Goal: Transaction & Acquisition: Purchase product/service

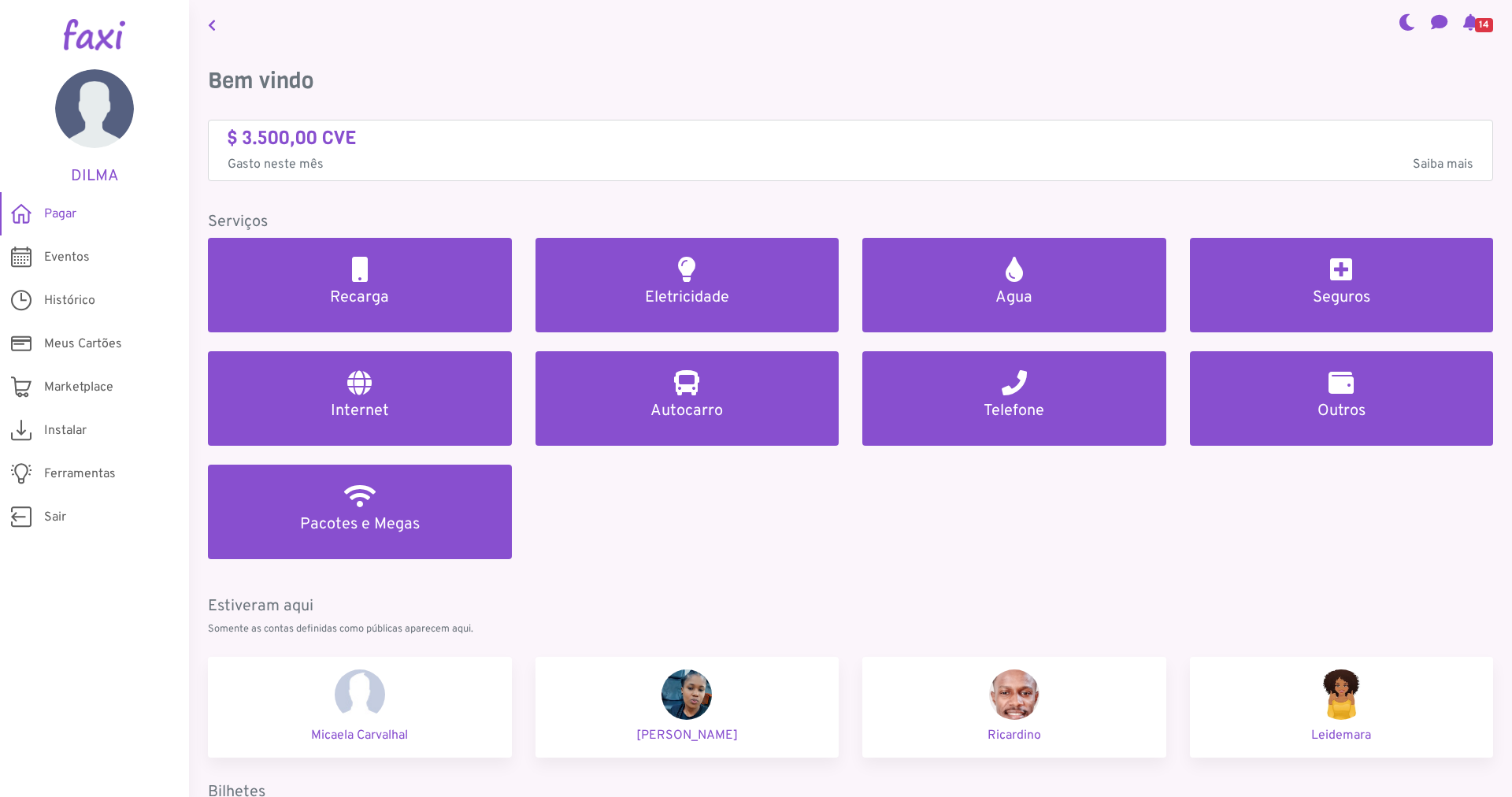
click at [954, 565] on div "Recarga Eletricidade Agua Seguros Internet Autocarro Telefone Outros Pacotes e …" at bounding box center [850, 407] width 1309 height 340
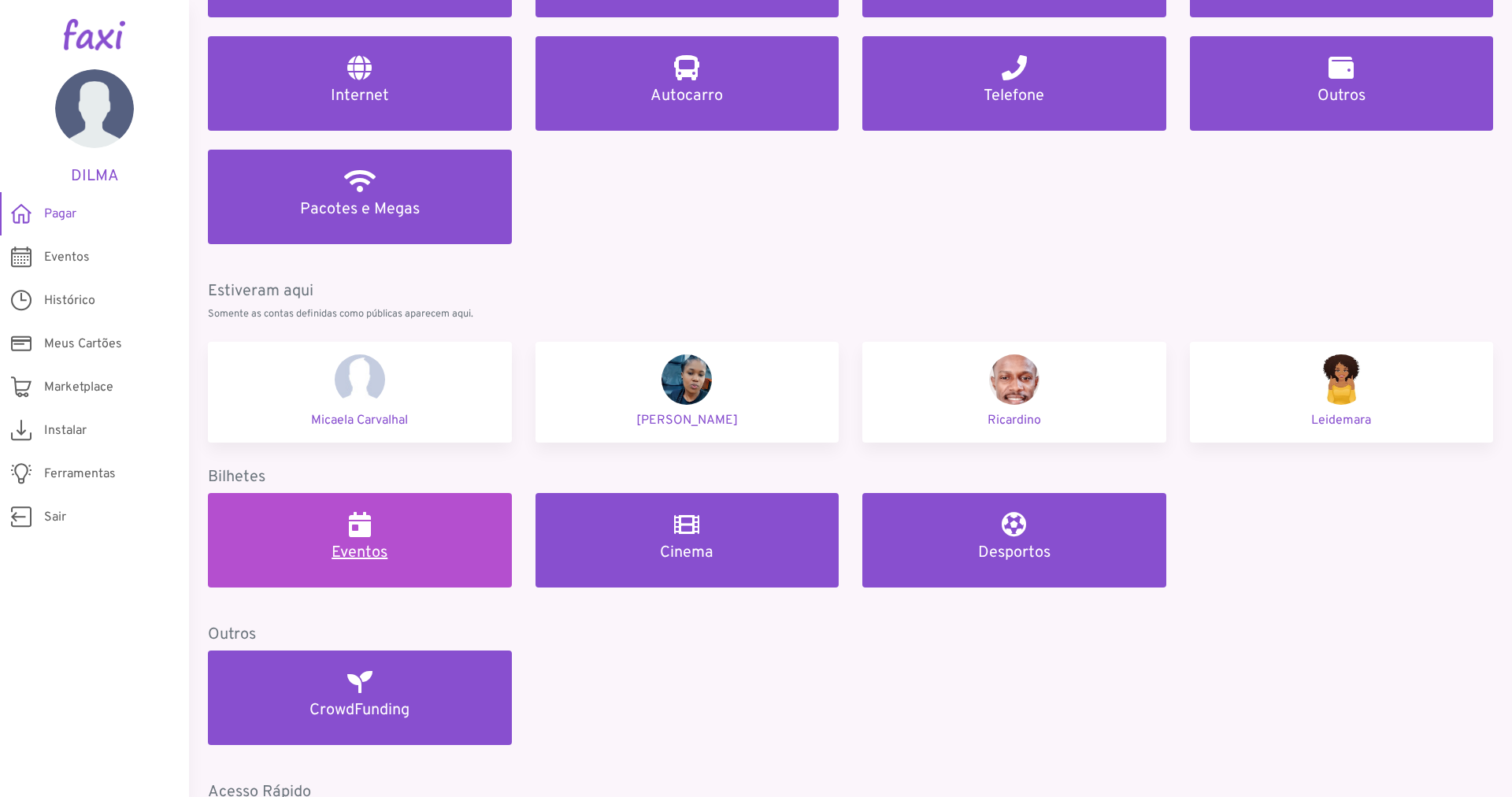
click at [388, 551] on h5 "Eventos" at bounding box center [360, 552] width 266 height 19
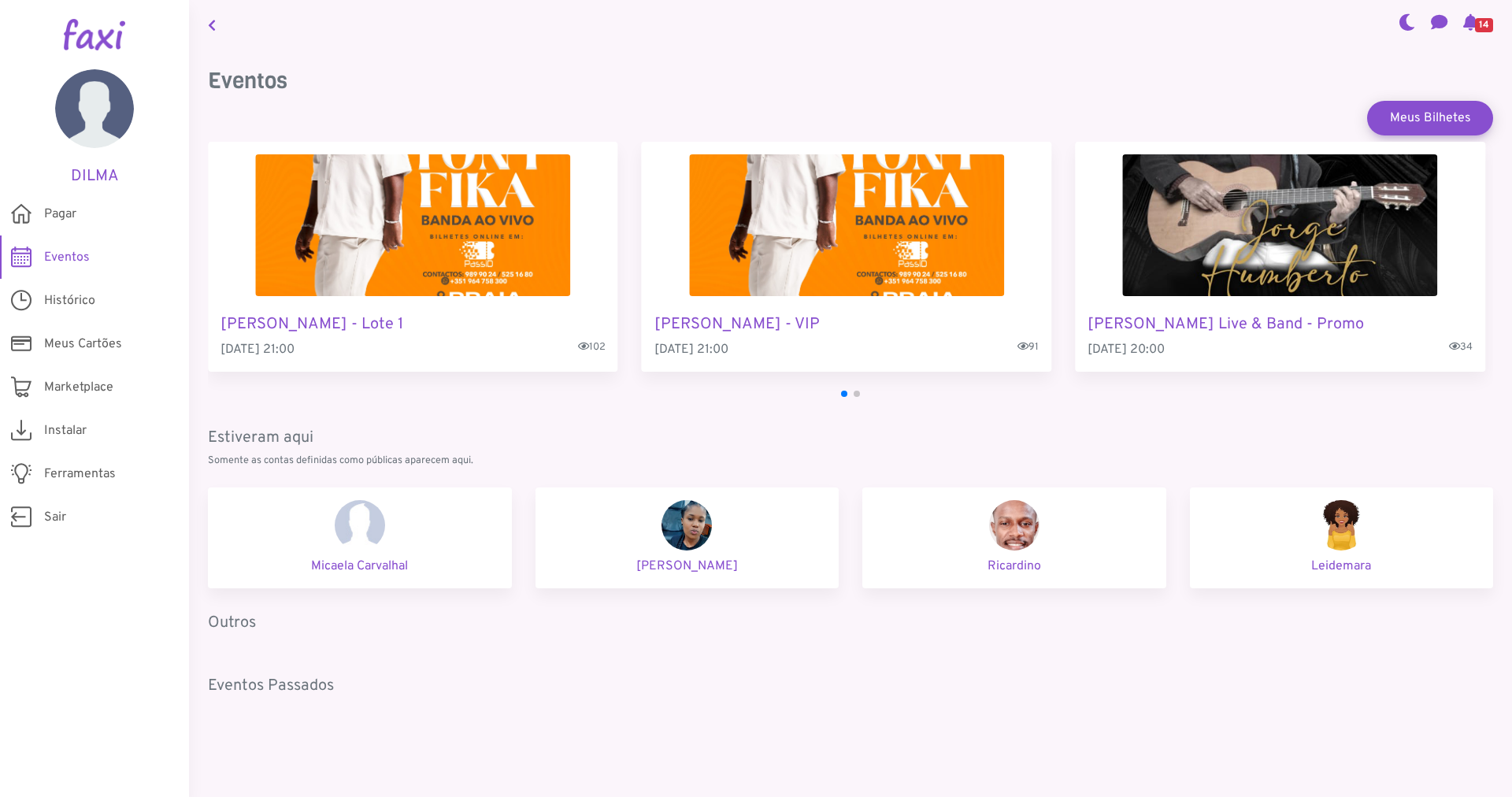
click at [1239, 249] on img "4 / 4" at bounding box center [1280, 226] width 315 height 142
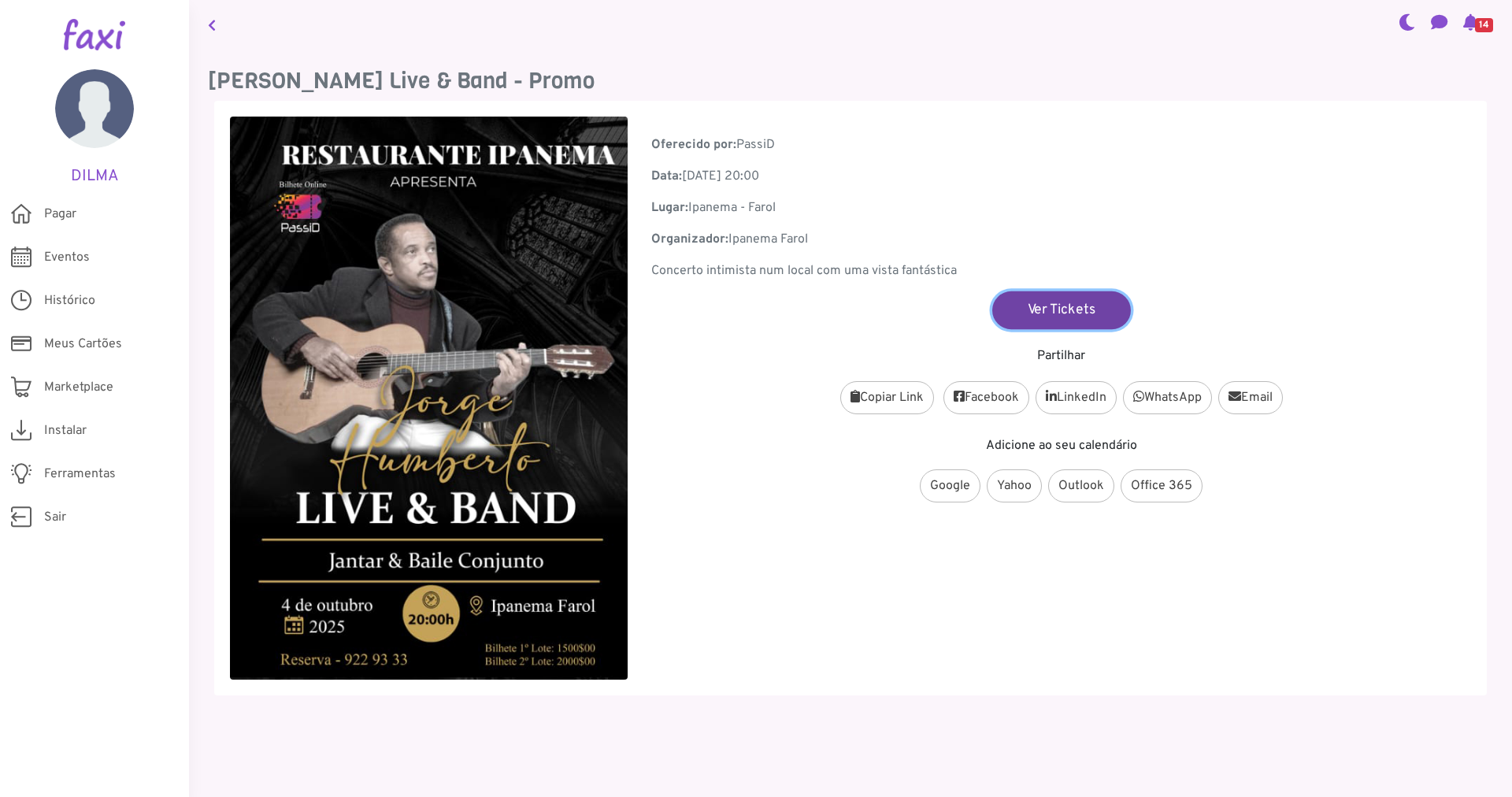
click at [1044, 309] on link "Ver Tickets" at bounding box center [1061, 309] width 139 height 38
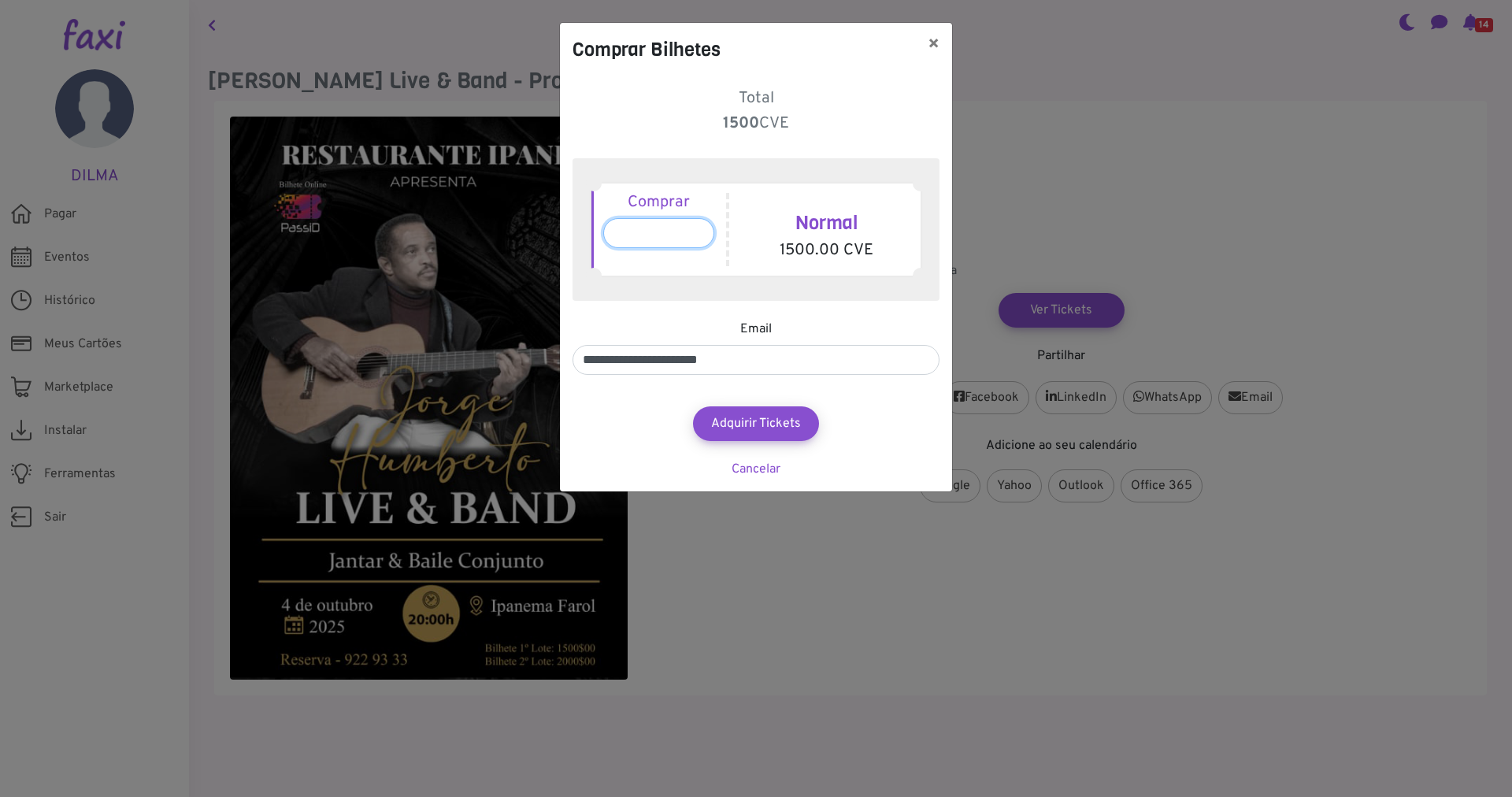
click at [625, 232] on input "*" at bounding box center [658, 232] width 111 height 30
type input "*"
click at [747, 423] on button "Adquirir Tickets" at bounding box center [756, 424] width 139 height 38
